Goal: Information Seeking & Learning: Learn about a topic

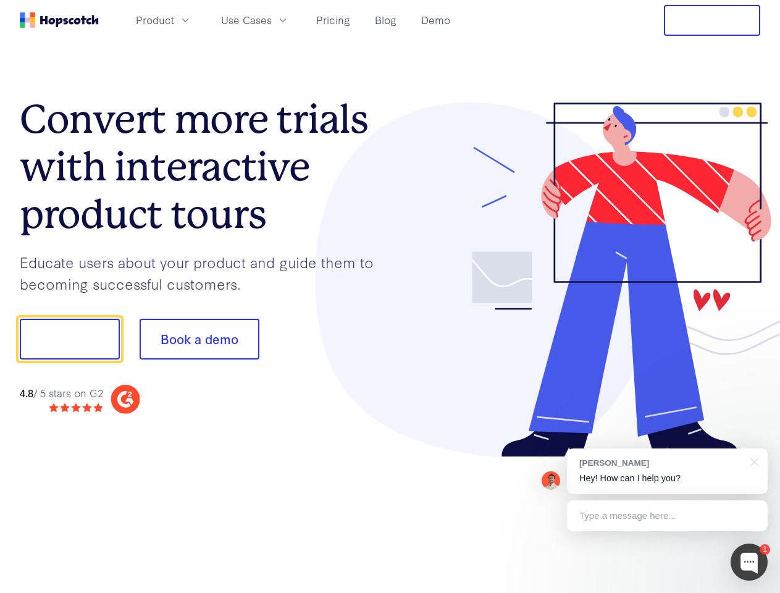
click at [390, 297] on div at bounding box center [575, 280] width 371 height 355
click at [174, 20] on span "Product" at bounding box center [155, 19] width 38 height 15
click at [272, 20] on span "Use Cases" at bounding box center [246, 19] width 51 height 15
click at [712, 20] on button "Free Trial" at bounding box center [712, 20] width 96 height 31
click at [69, 339] on button "Show me!" at bounding box center [70, 339] width 100 height 41
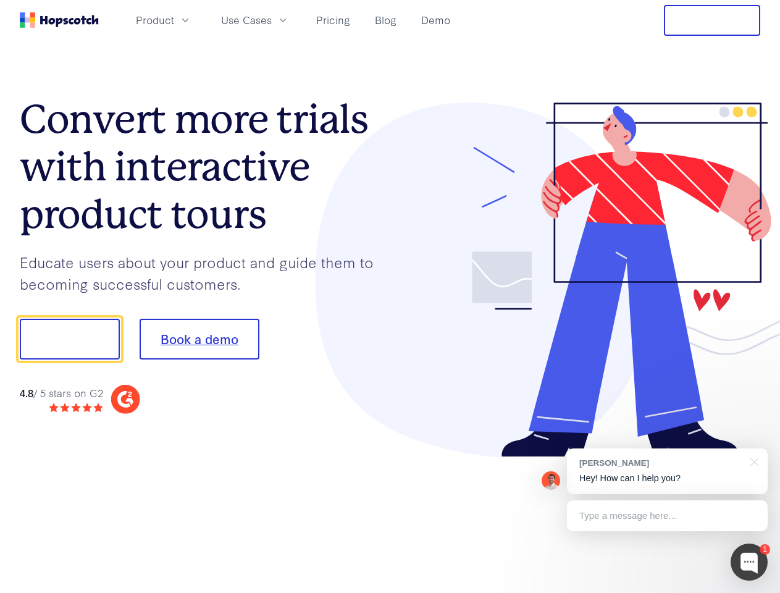
click at [199, 339] on button "Book a demo" at bounding box center [200, 339] width 120 height 41
click at [749, 562] on div at bounding box center [749, 562] width 37 height 37
click at [667, 471] on div "[PERSON_NAME] Hey! How can I help you?" at bounding box center [667, 472] width 201 height 46
click at [753, 461] on div at bounding box center [652, 338] width 232 height 412
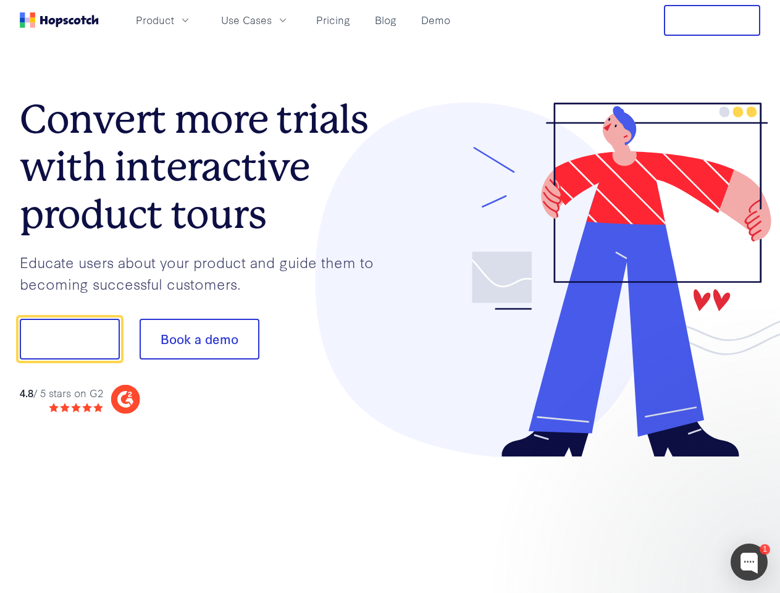
click at [667, 516] on div at bounding box center [652, 420] width 232 height 247
